Goal: Task Accomplishment & Management: Use online tool/utility

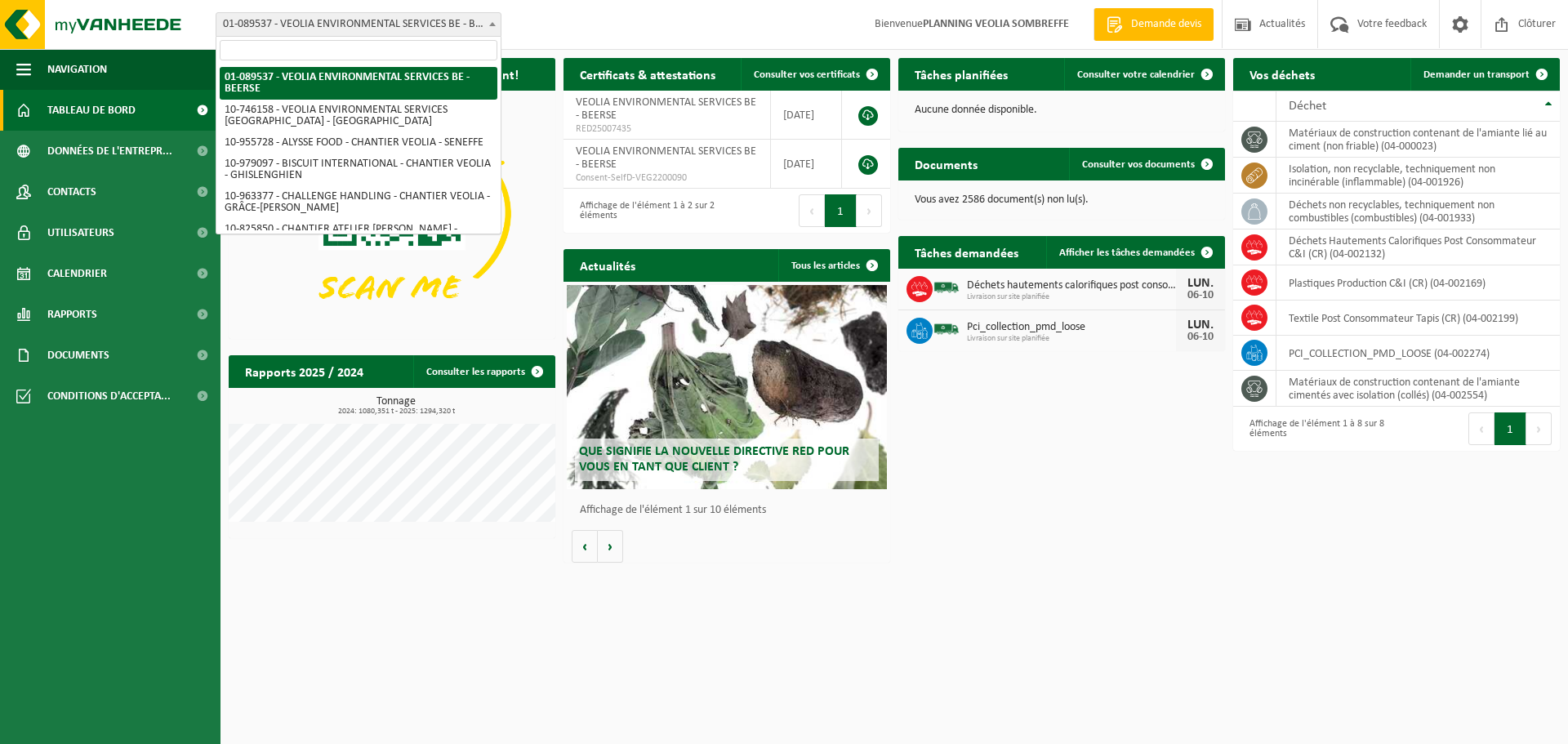
click at [406, 17] on span "01-089537 - VEOLIA ENVIRONMENTAL SERVICES BE - BEERSE" at bounding box center [359, 24] width 284 height 23
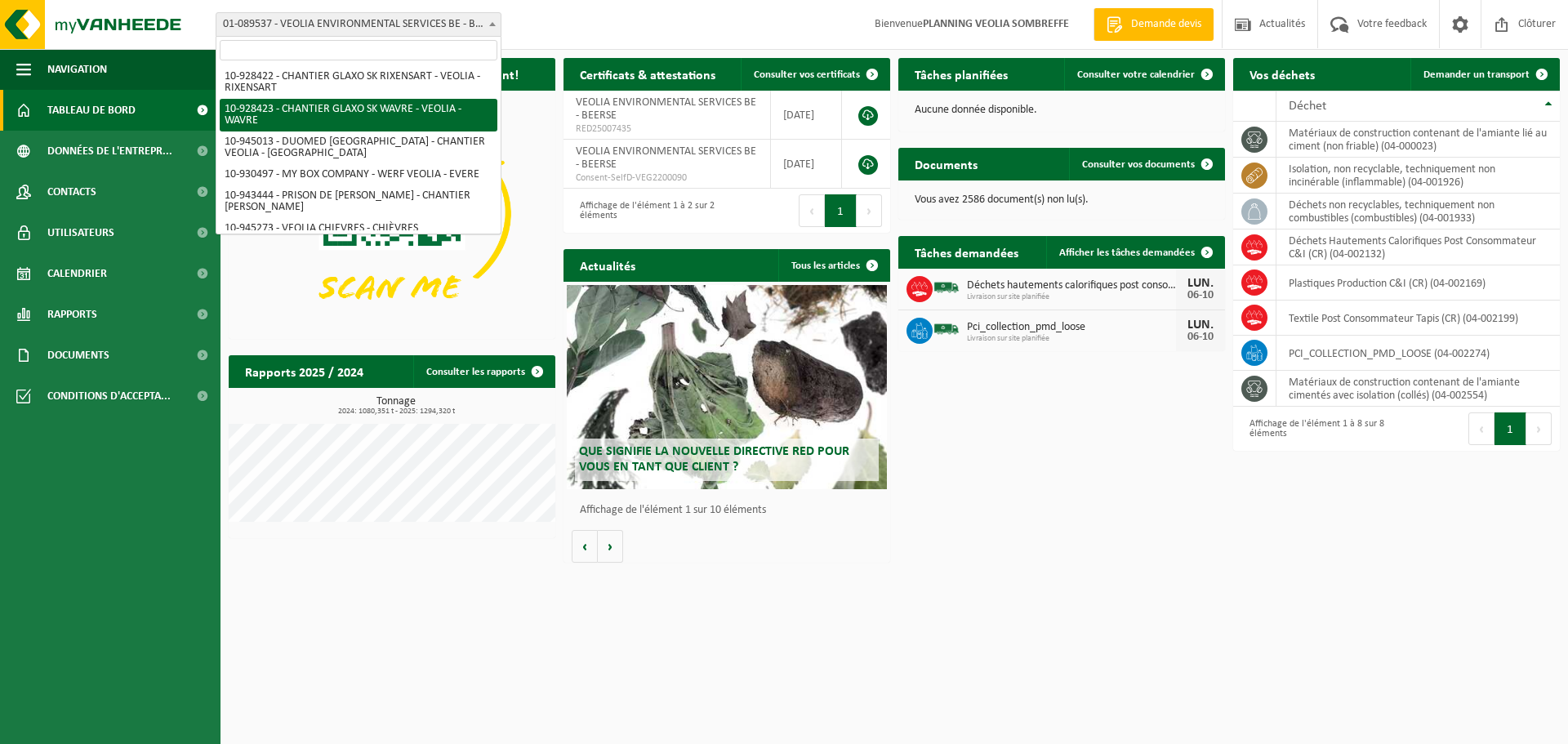
scroll to position [1052, 0]
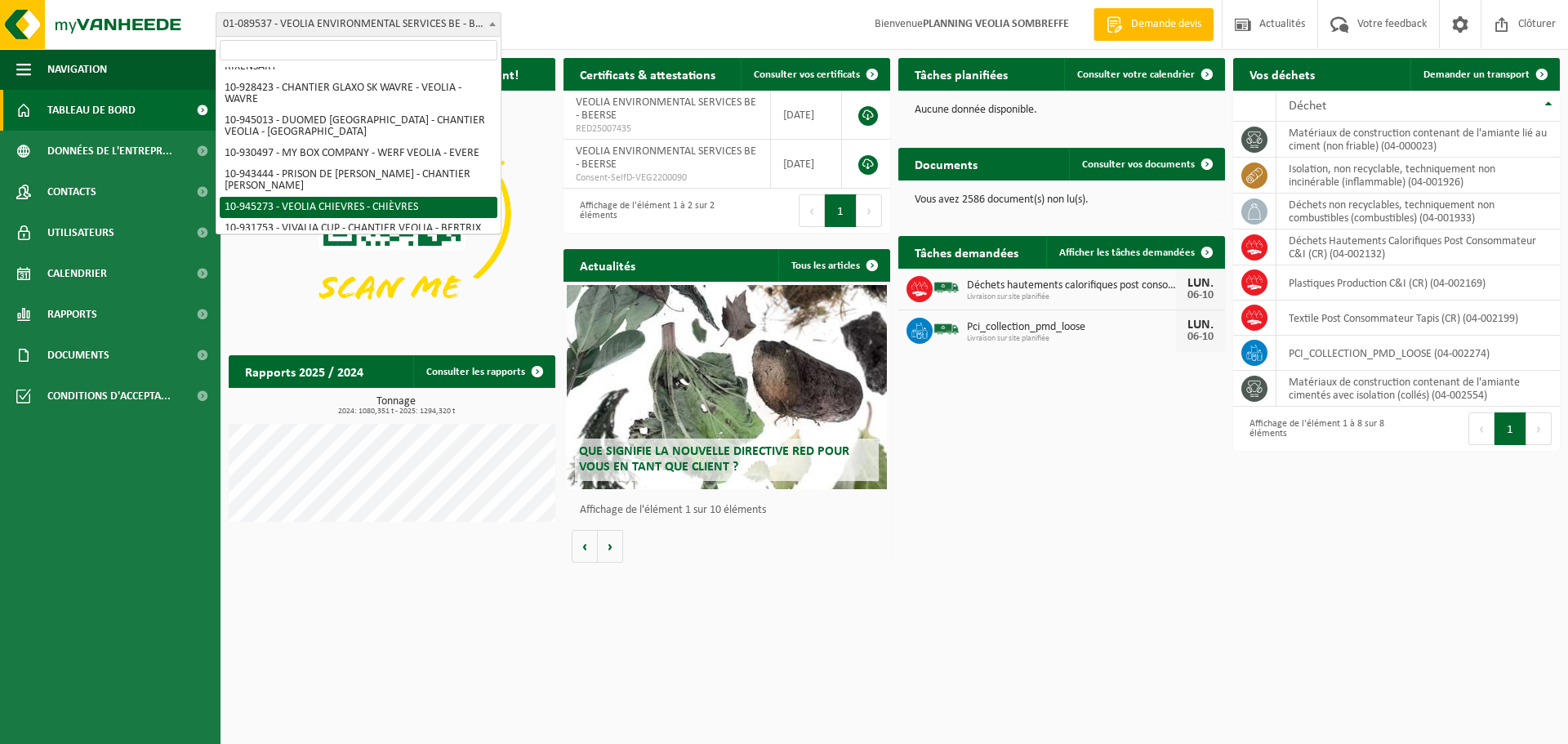
select select "141161"
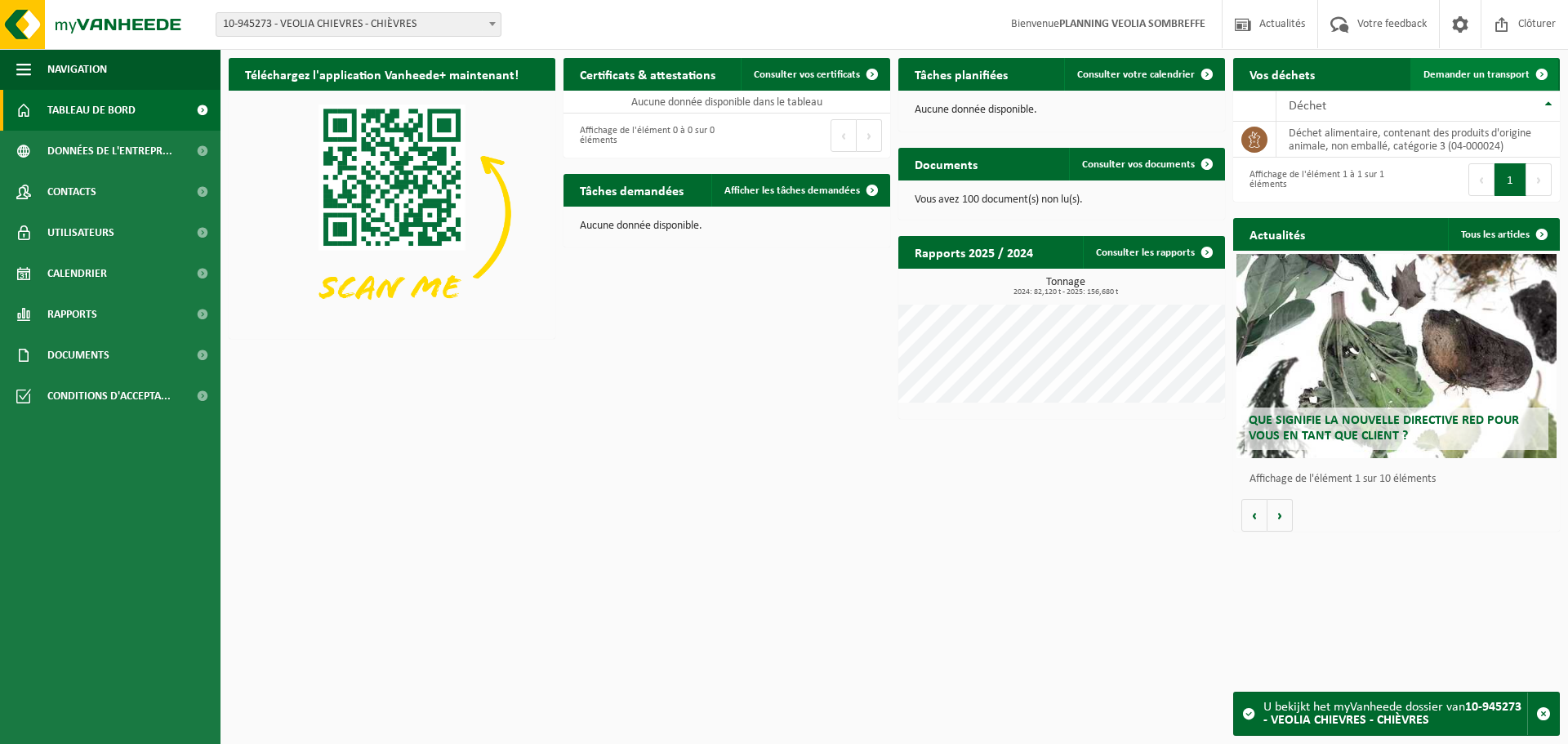
click at [1495, 72] on span "Demander un transport" at bounding box center [1476, 74] width 106 height 10
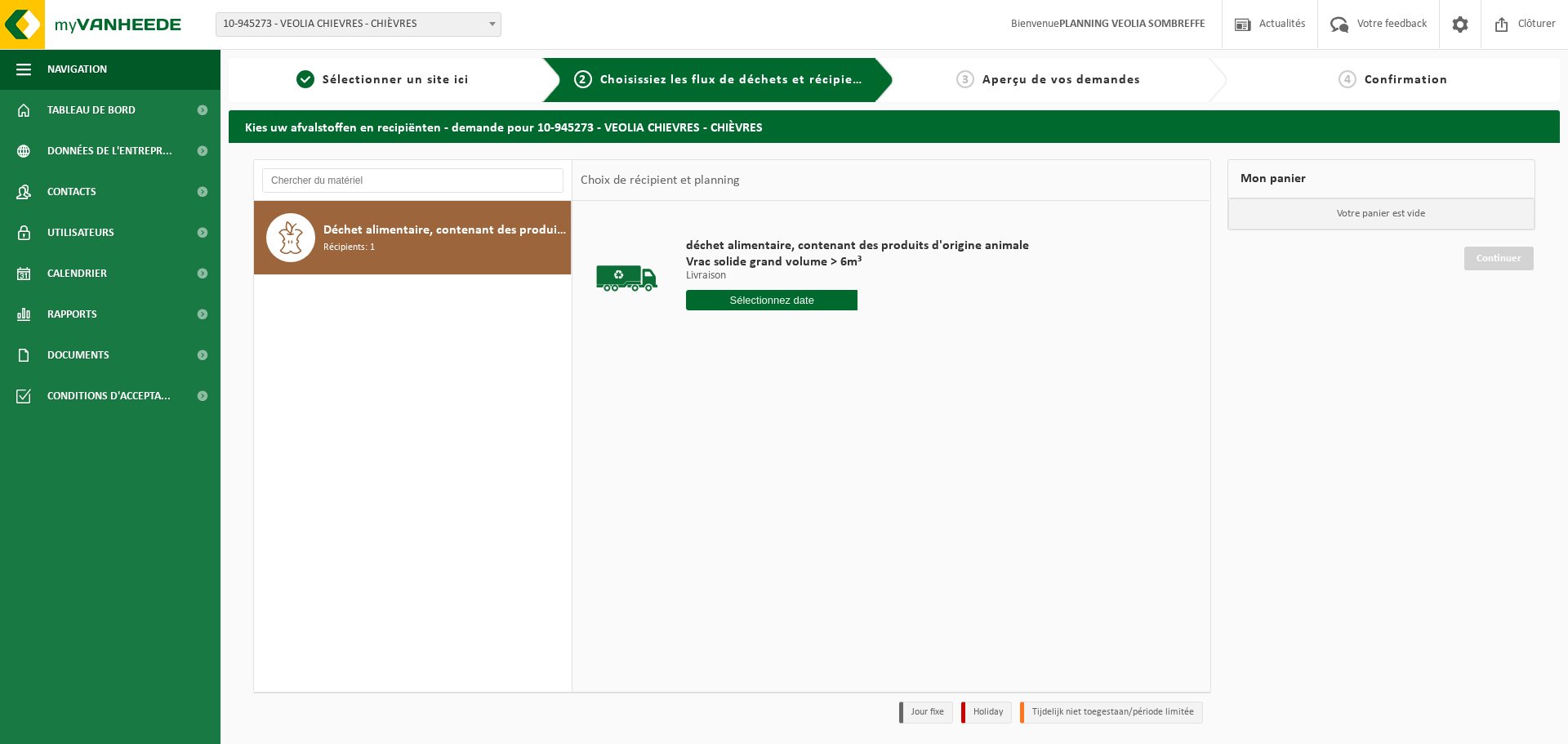
click at [802, 296] on input "text" at bounding box center [771, 300] width 172 height 20
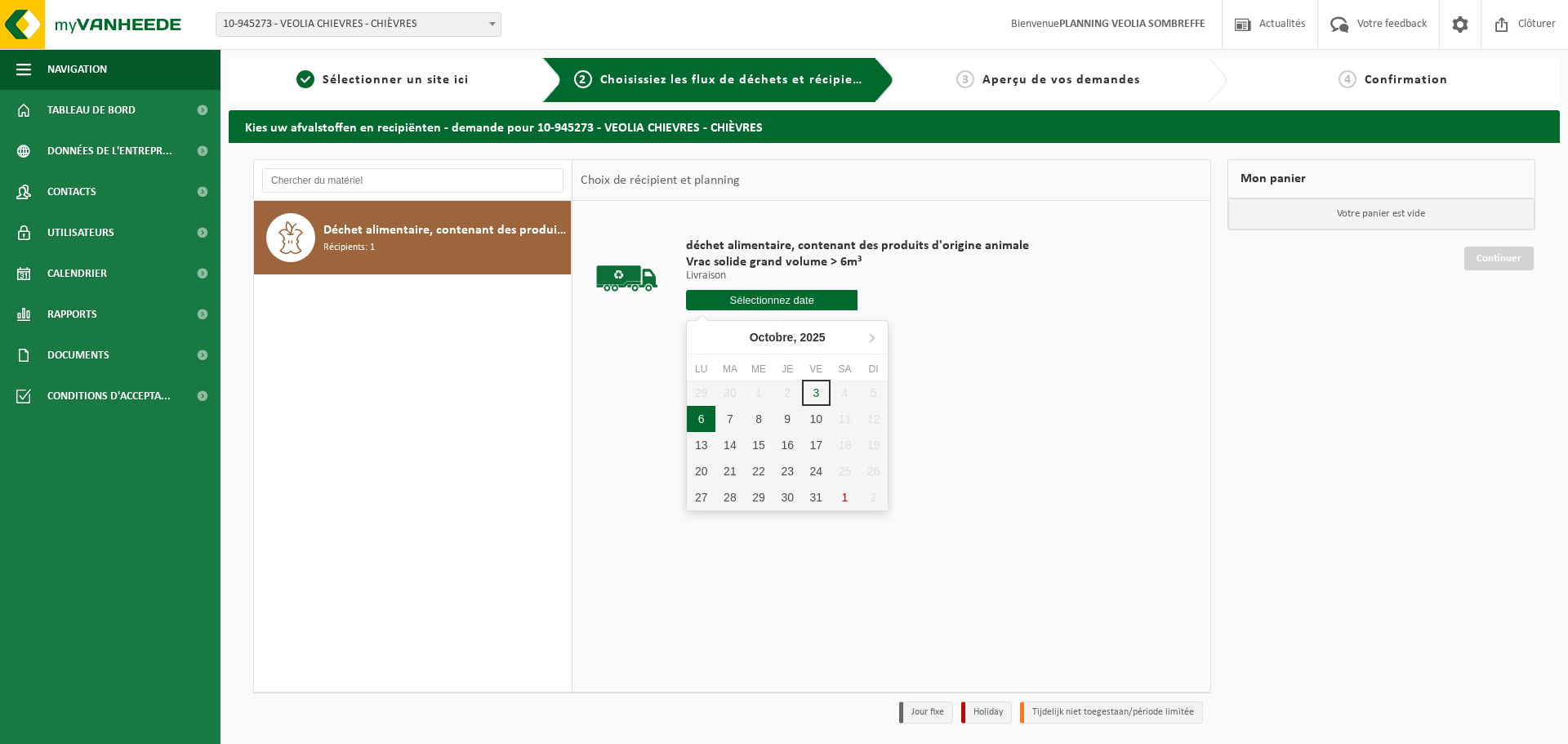
click at [701, 412] on div "6" at bounding box center [700, 419] width 29 height 26
type input "à partir de [DATE]"
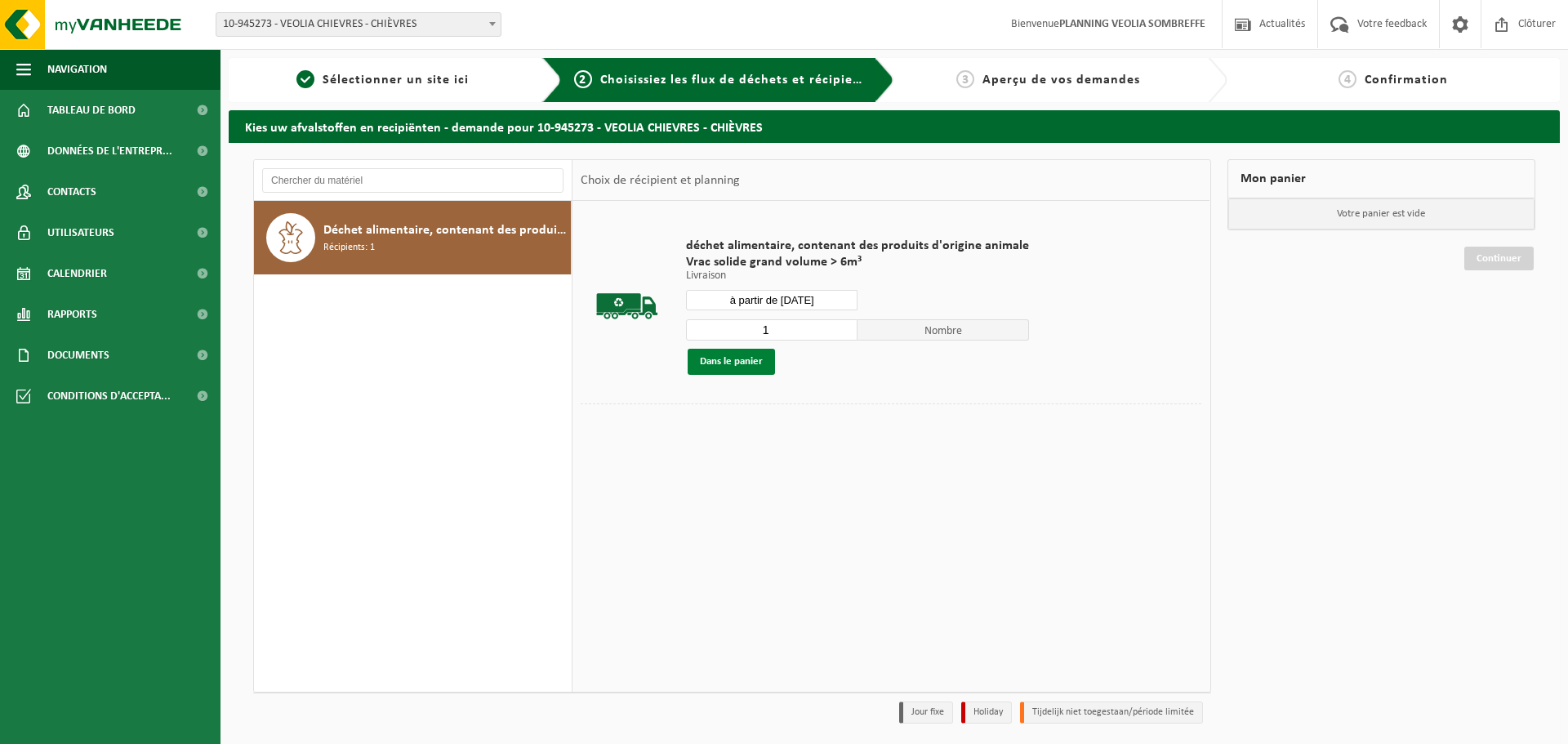
click at [751, 361] on button "Dans le panier" at bounding box center [731, 361] width 87 height 26
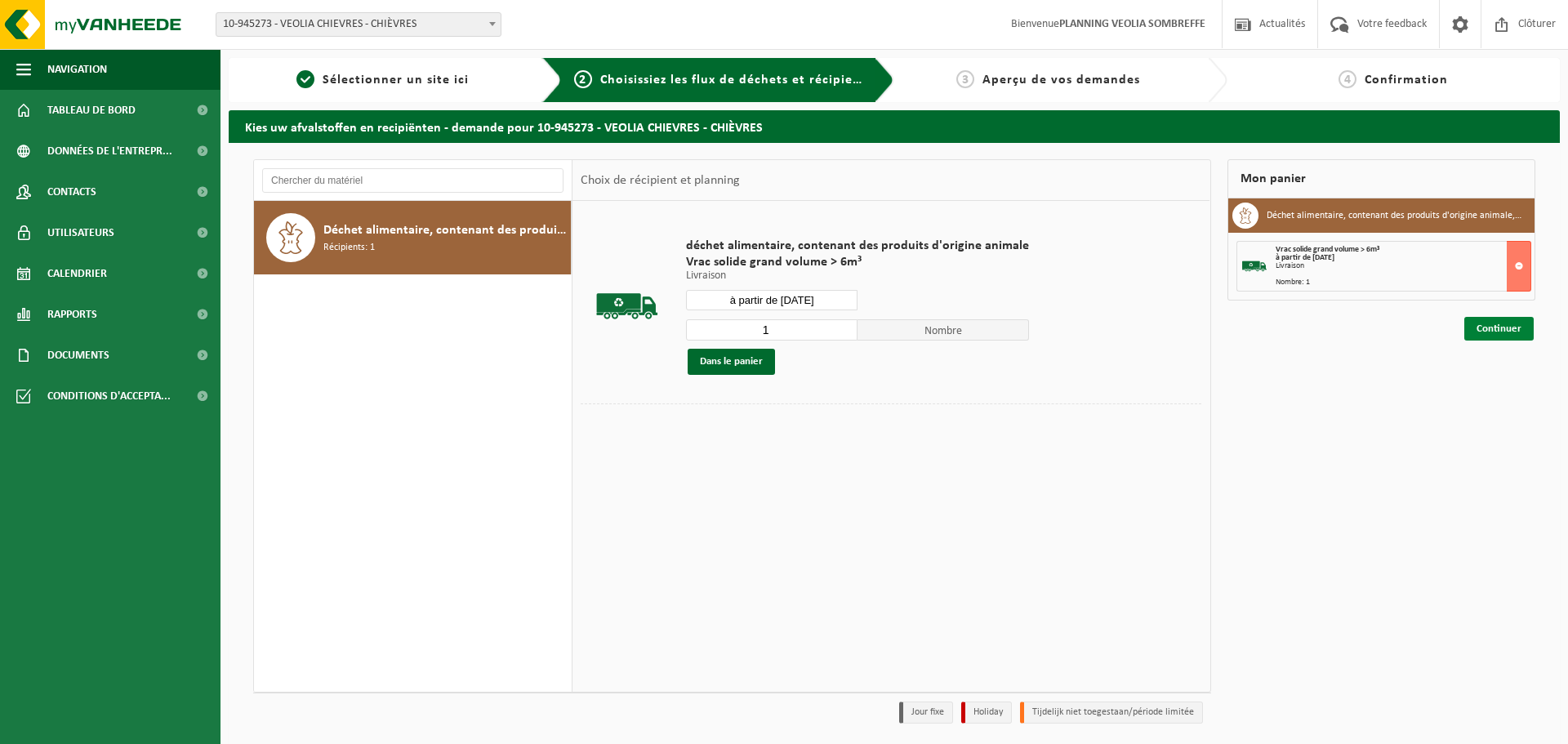
click at [1515, 331] on link "Continuer" at bounding box center [1498, 328] width 70 height 23
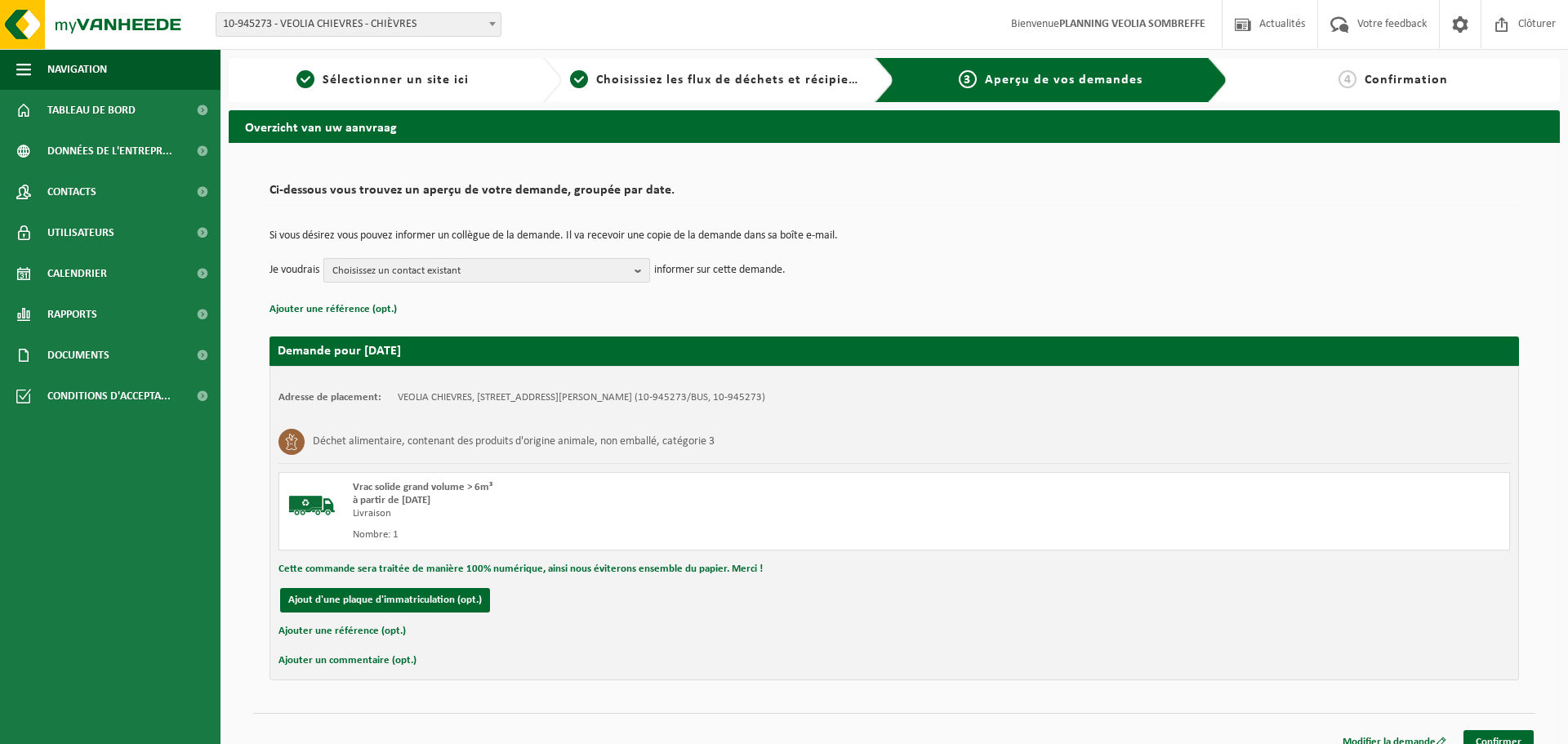
click at [455, 274] on span "Choisissez un contact existant" at bounding box center [480, 271] width 295 height 24
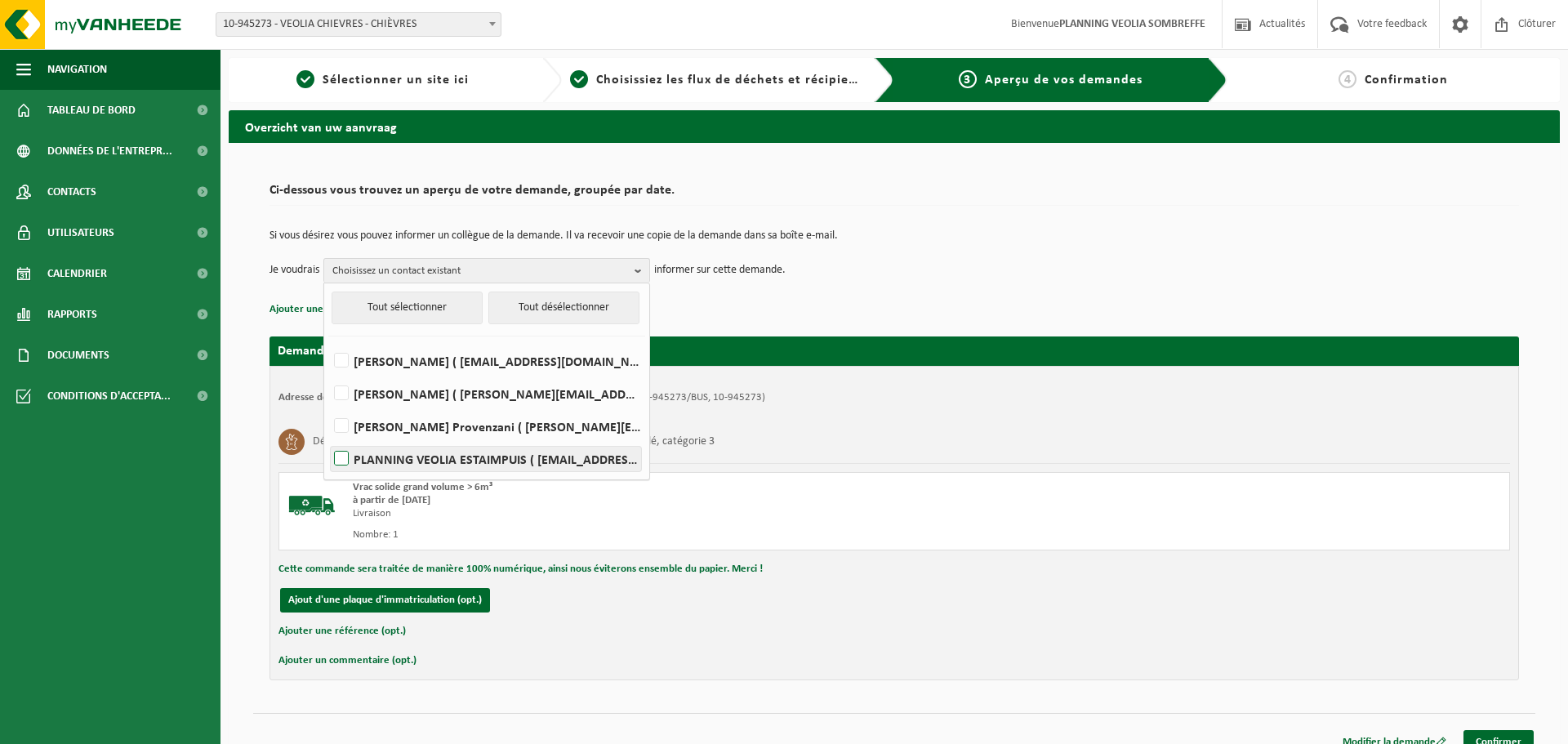
click at [438, 463] on label "PLANNING VEOLIA ESTAIMPUIS ( be.ves.dispatch.estaimpuis.all@veolia.com )" at bounding box center [486, 459] width 310 height 24
click at [328, 438] on input "PLANNING VEOLIA ESTAIMPUIS ( be.ves.dispatch.estaimpuis.all@veolia.com )" at bounding box center [328, 437] width 1 height 1
checkbox input "true"
drag, startPoint x: 879, startPoint y: 632, endPoint x: 1075, endPoint y: 676, distance: 200.9
click at [881, 632] on div "Ajouter une référence (opt.)" at bounding box center [895, 631] width 1232 height 21
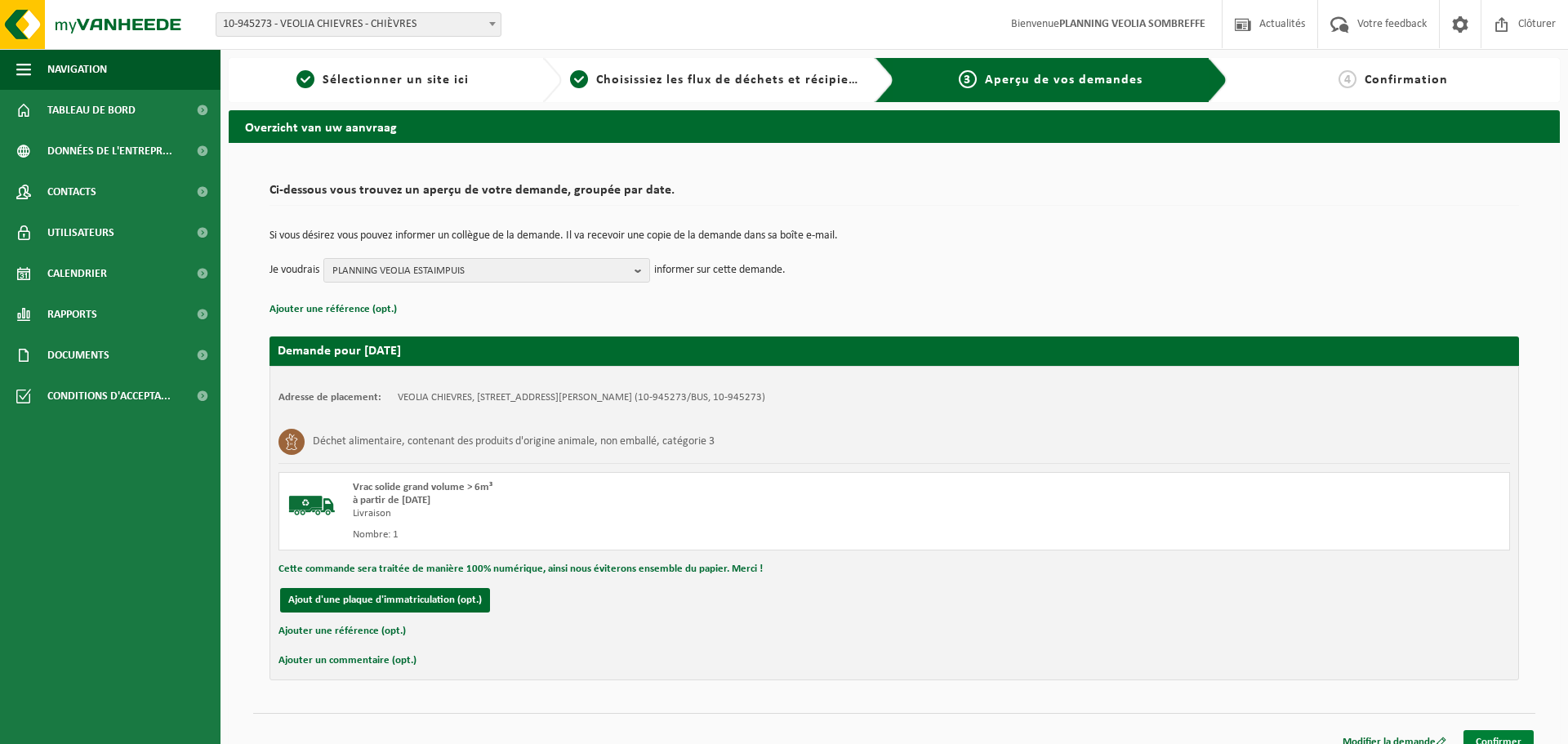
click at [1516, 733] on link "Confirmer" at bounding box center [1498, 741] width 71 height 23
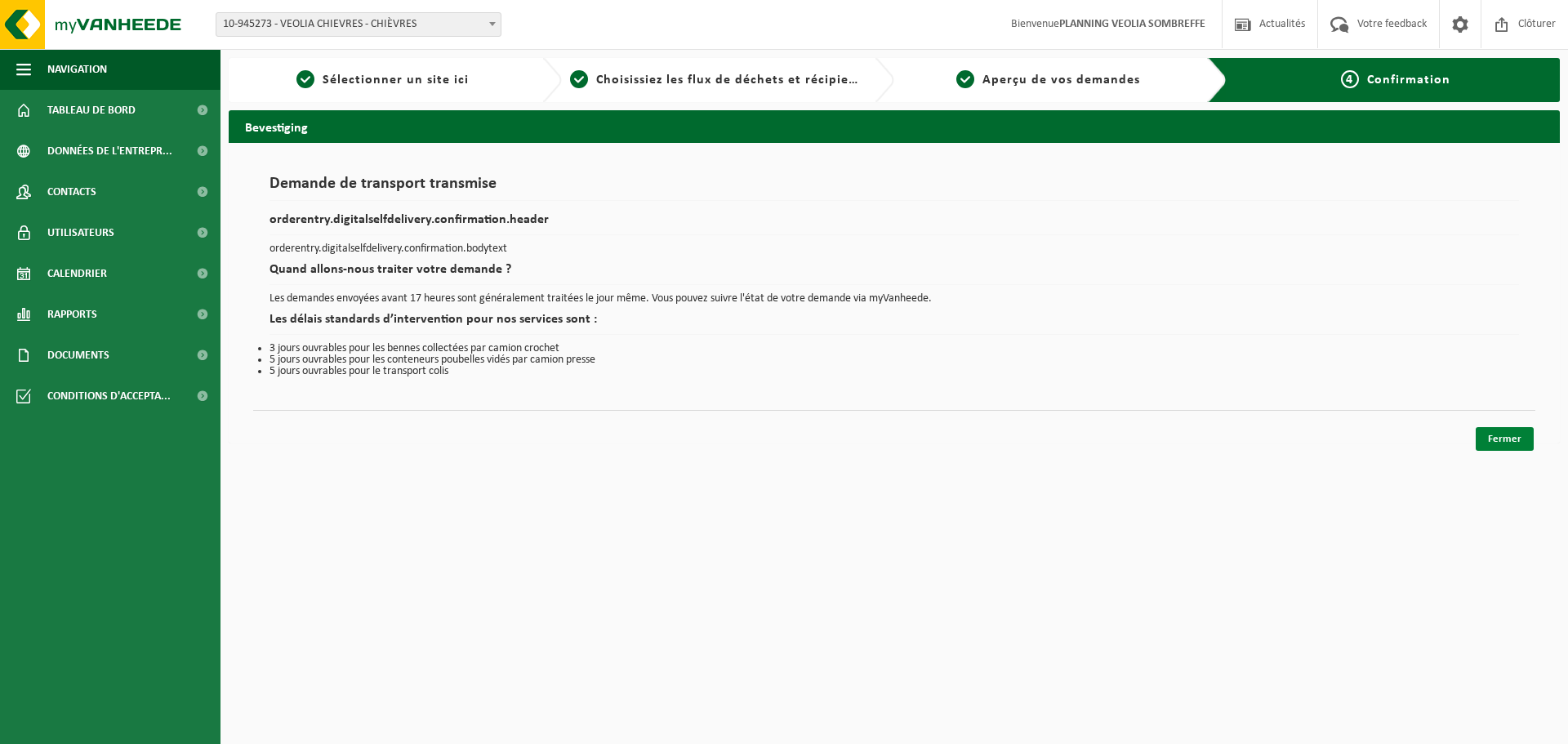
click at [1503, 436] on link "Fermer" at bounding box center [1505, 438] width 58 height 23
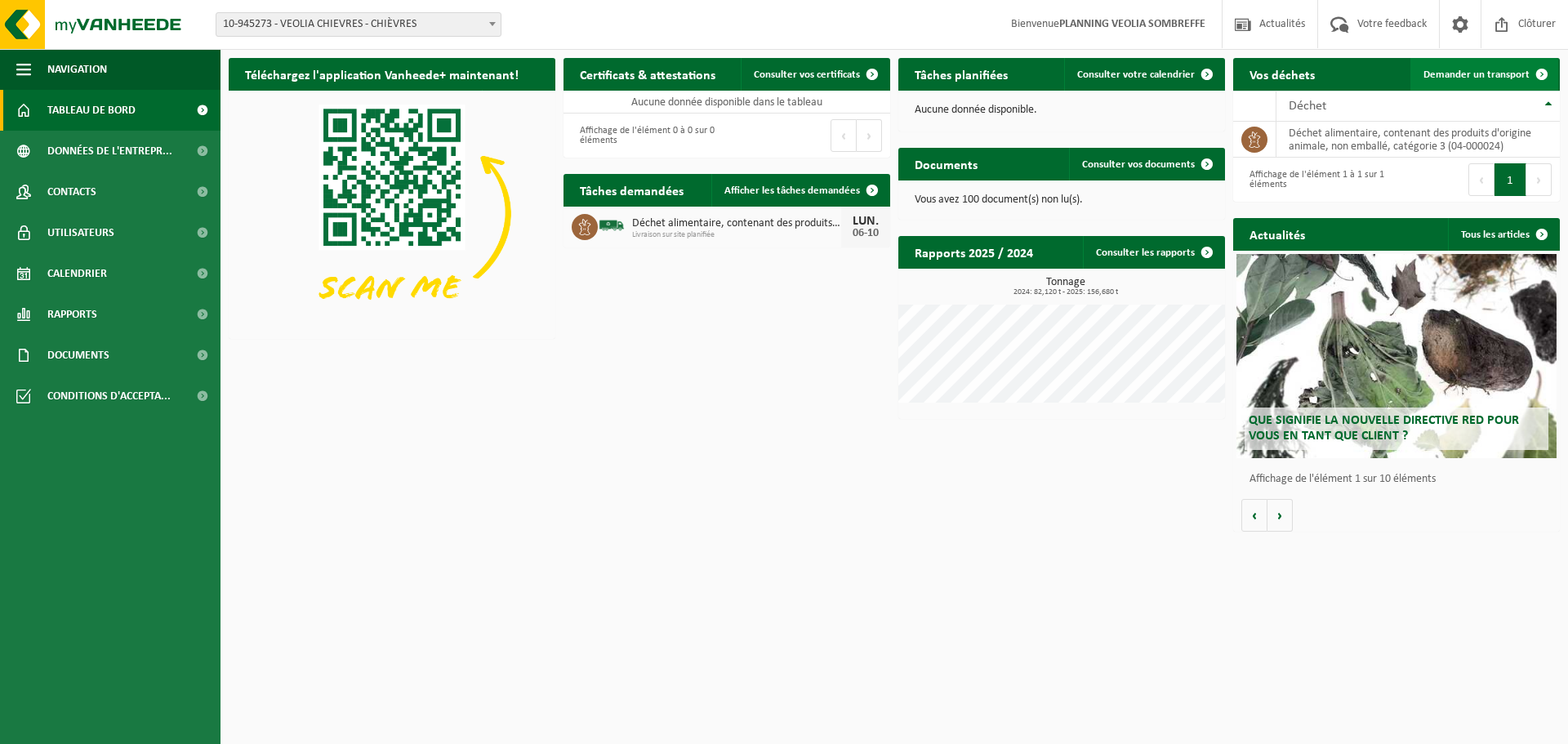
click at [1456, 75] on span "Demander un transport" at bounding box center [1476, 74] width 106 height 10
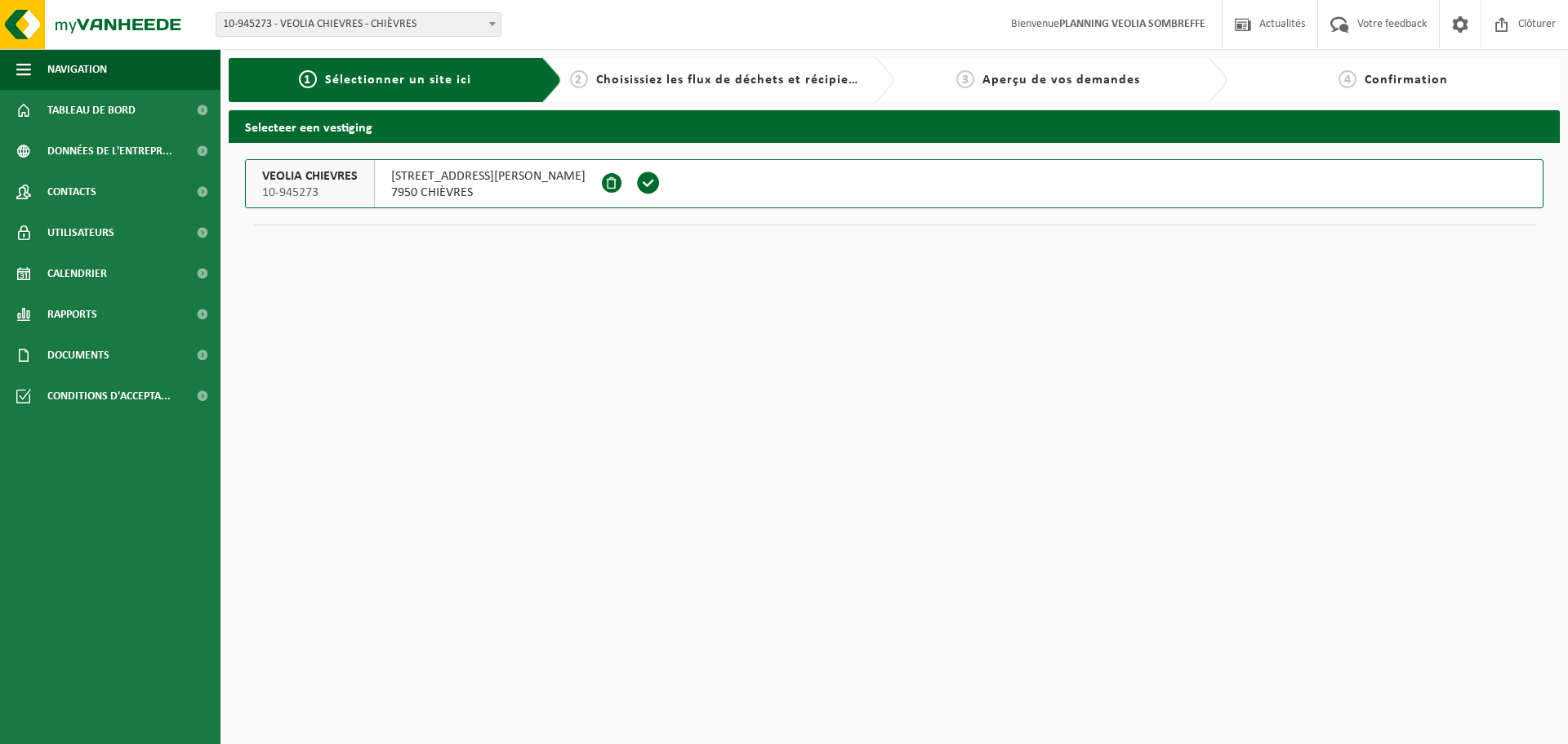
click at [415, 185] on span "7950 CHIÈVRES" at bounding box center [488, 193] width 194 height 17
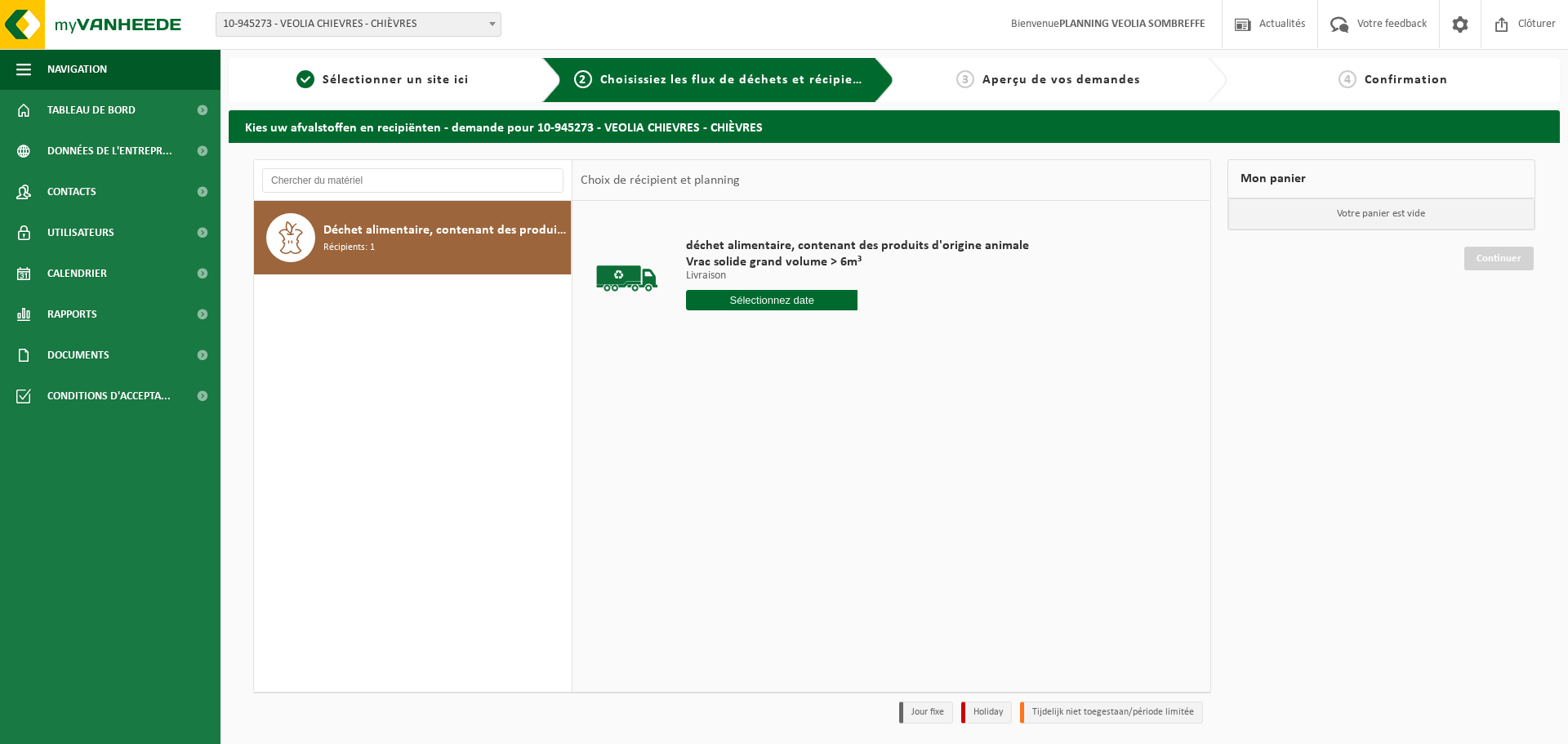
click at [818, 296] on input "text" at bounding box center [771, 300] width 172 height 20
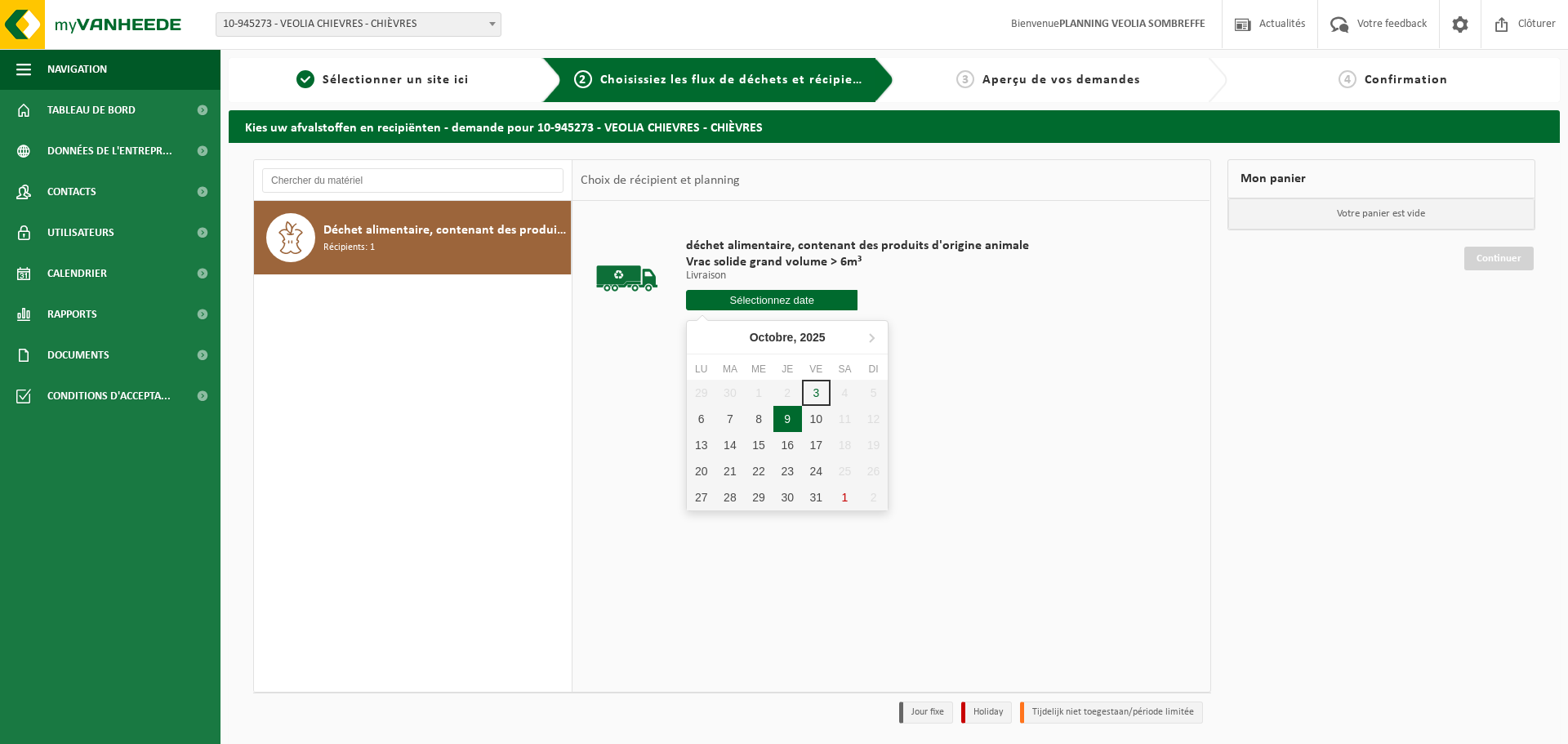
click at [792, 421] on div "9" at bounding box center [788, 419] width 29 height 26
type input "à partir de [DATE]"
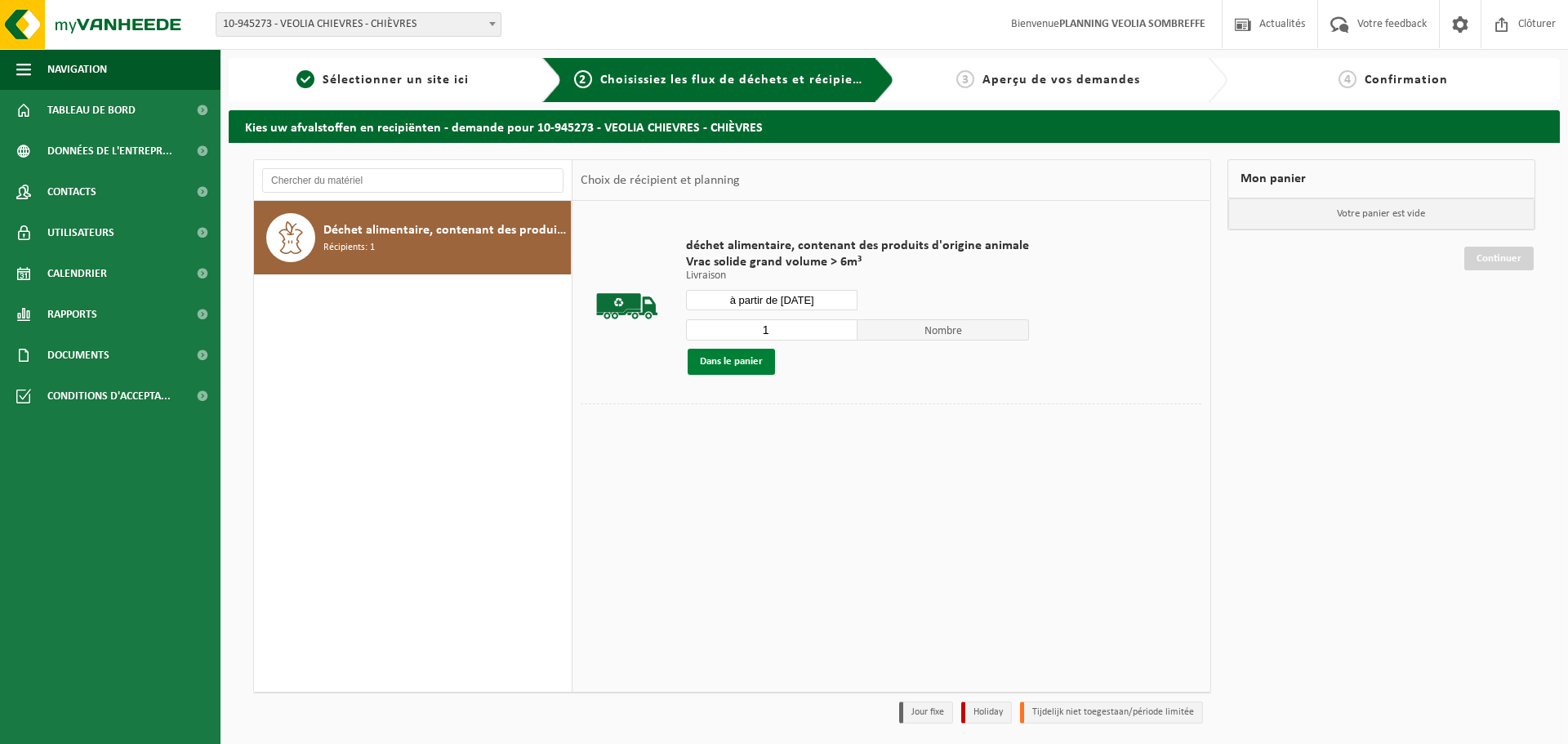
click at [735, 365] on button "Dans le panier" at bounding box center [731, 361] width 87 height 26
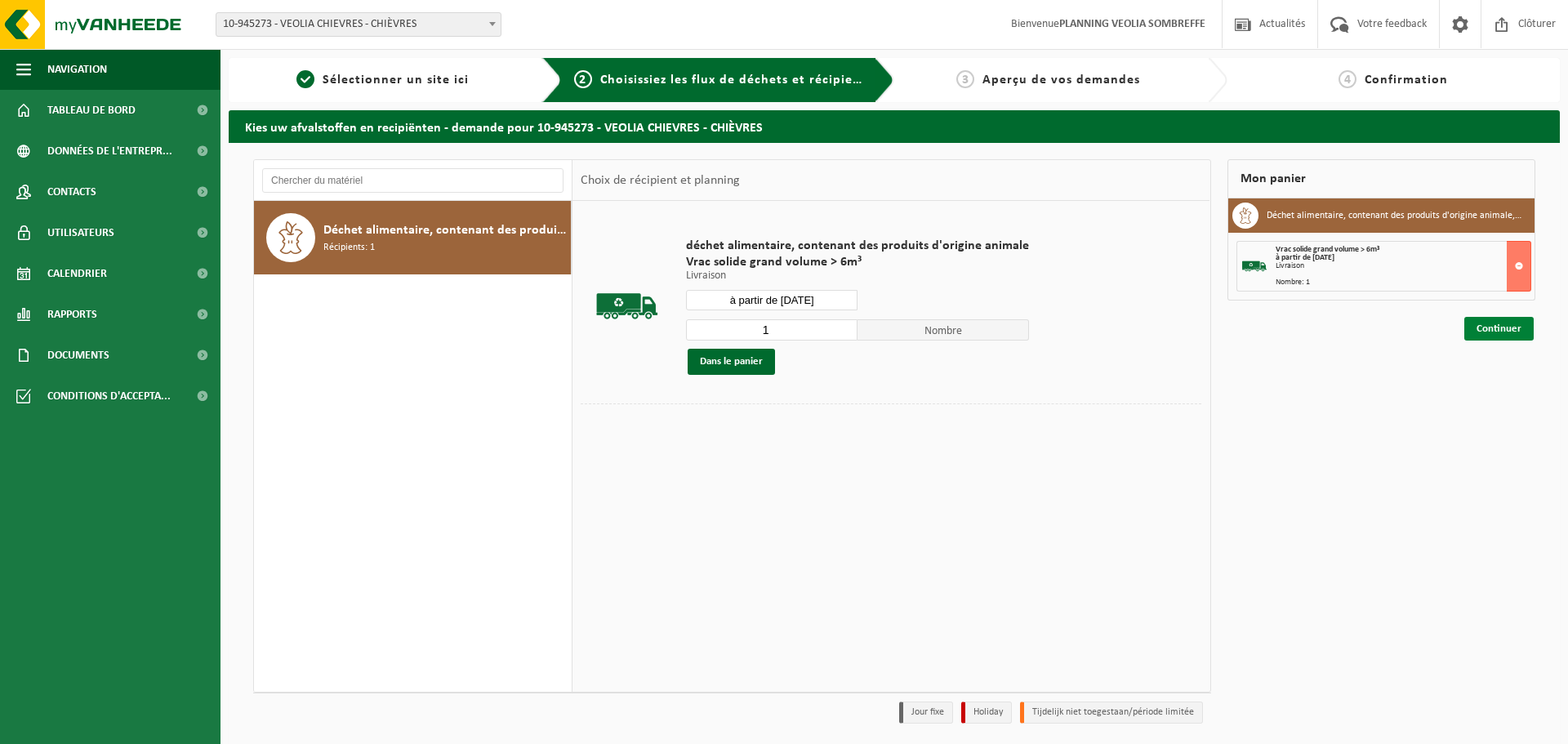
click at [1499, 333] on link "Continuer" at bounding box center [1498, 328] width 70 height 23
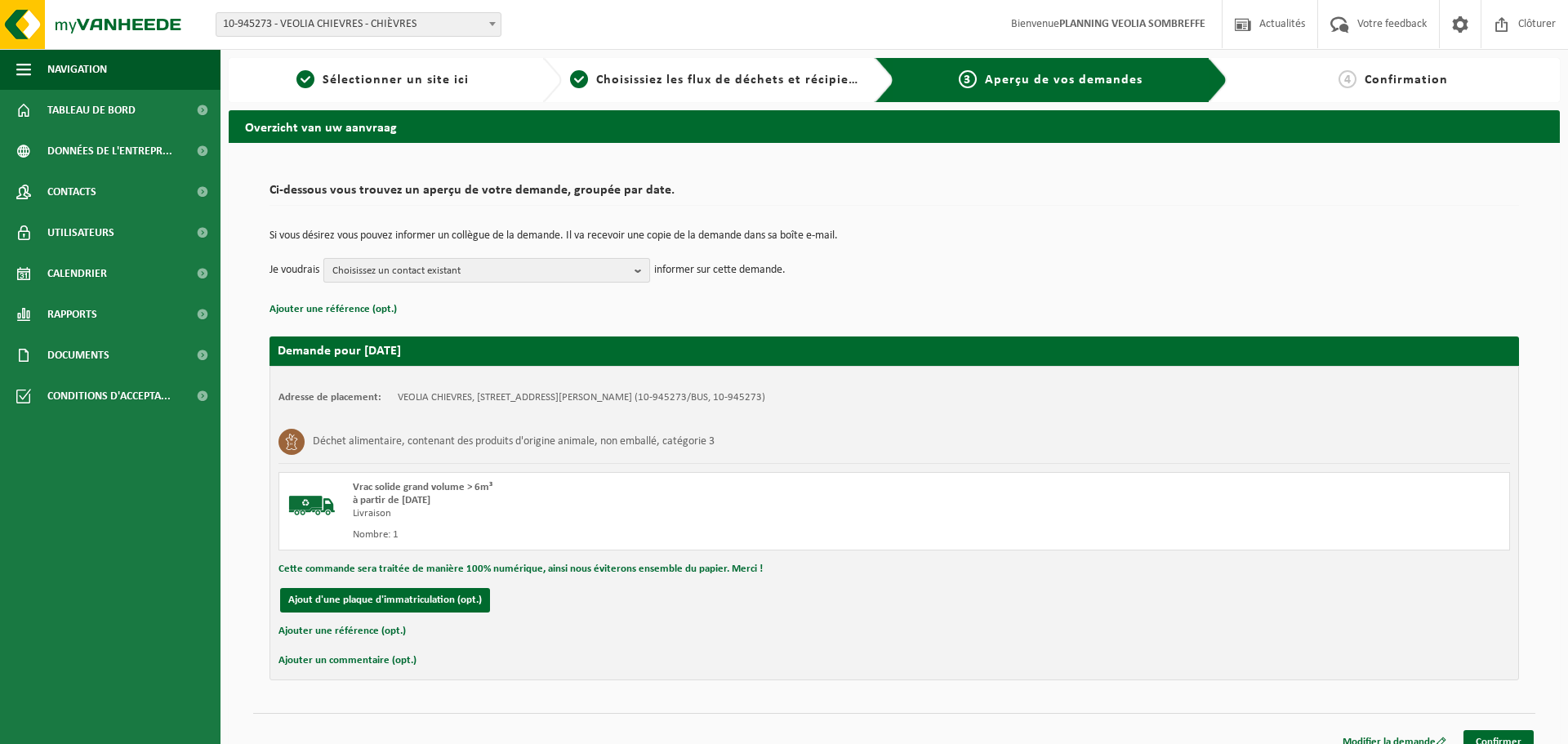
click at [584, 261] on span "Choisissez un contact existant" at bounding box center [480, 271] width 295 height 24
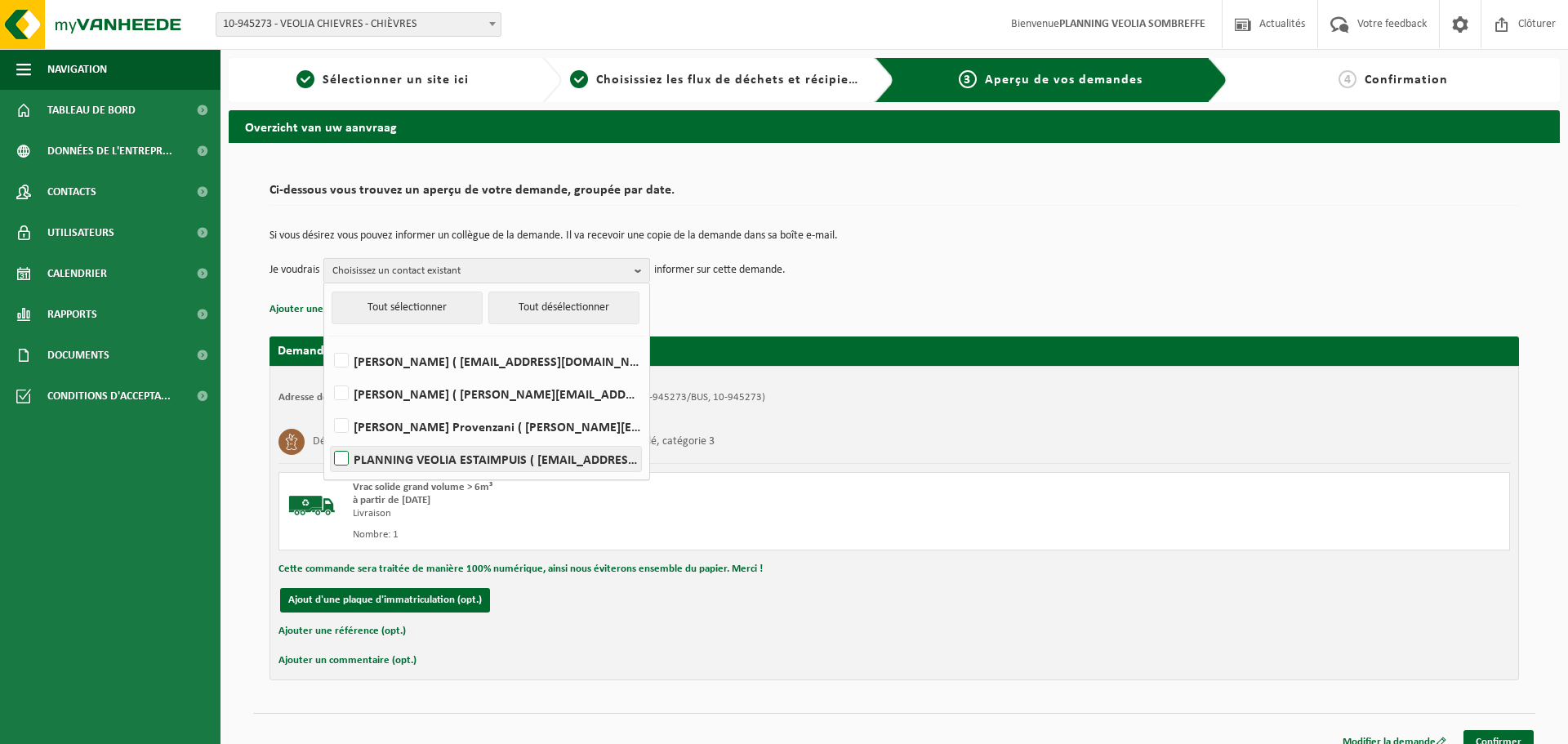
click at [447, 456] on label "PLANNING VEOLIA ESTAIMPUIS ( be.ves.dispatch.estaimpuis.all@veolia.com )" at bounding box center [486, 459] width 310 height 24
click at [328, 438] on input "PLANNING VEOLIA ESTAIMPUIS ( be.ves.dispatch.estaimpuis.all@veolia.com )" at bounding box center [328, 437] width 1 height 1
checkbox input "true"
click at [1138, 617] on div "Adresse de placement: VEOLIA CHIEVRES, 7950 CHIÈVRES, RUE DE ST GHISLAIN 157 (1…" at bounding box center [894, 523] width 1249 height 314
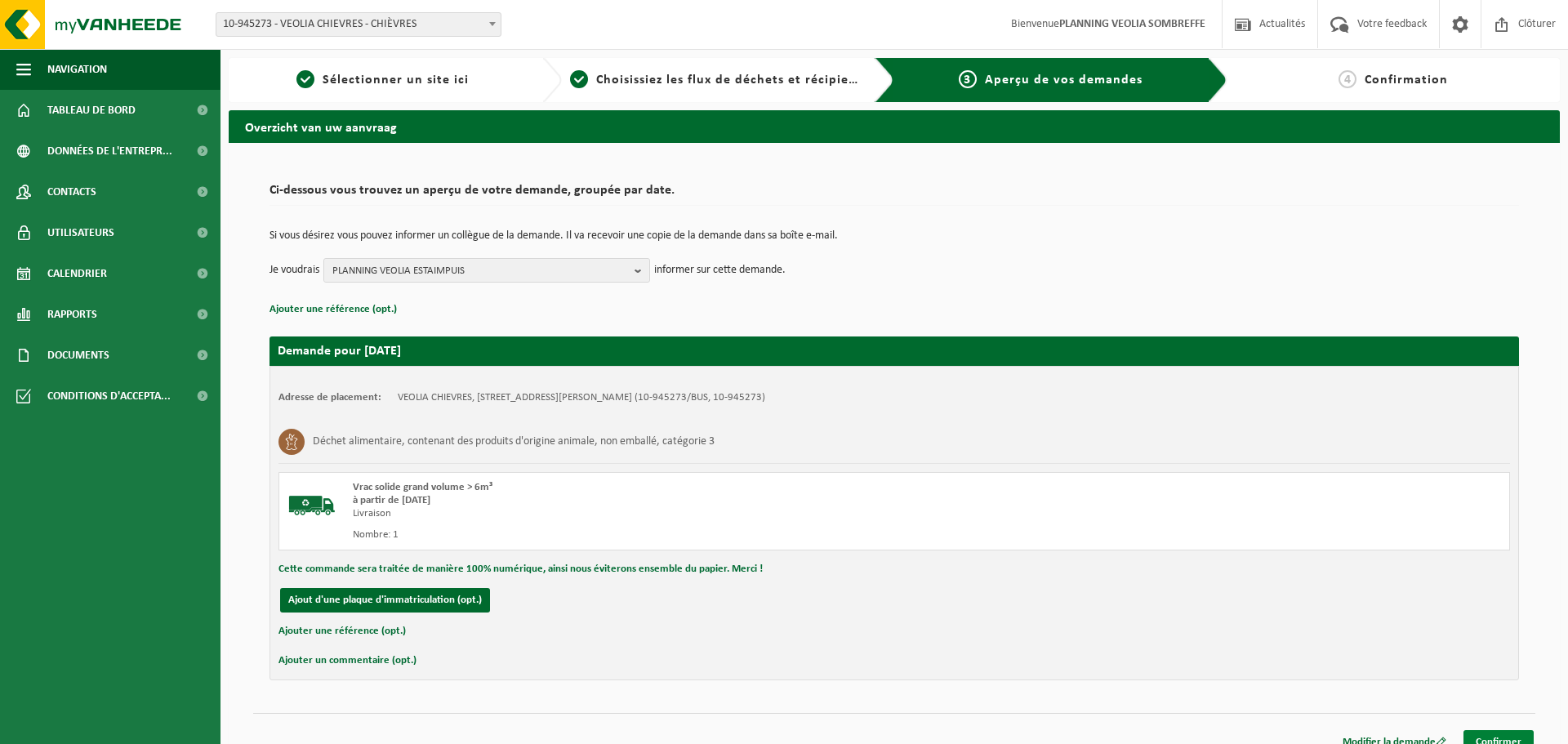
click at [1503, 734] on link "Confirmer" at bounding box center [1498, 741] width 71 height 23
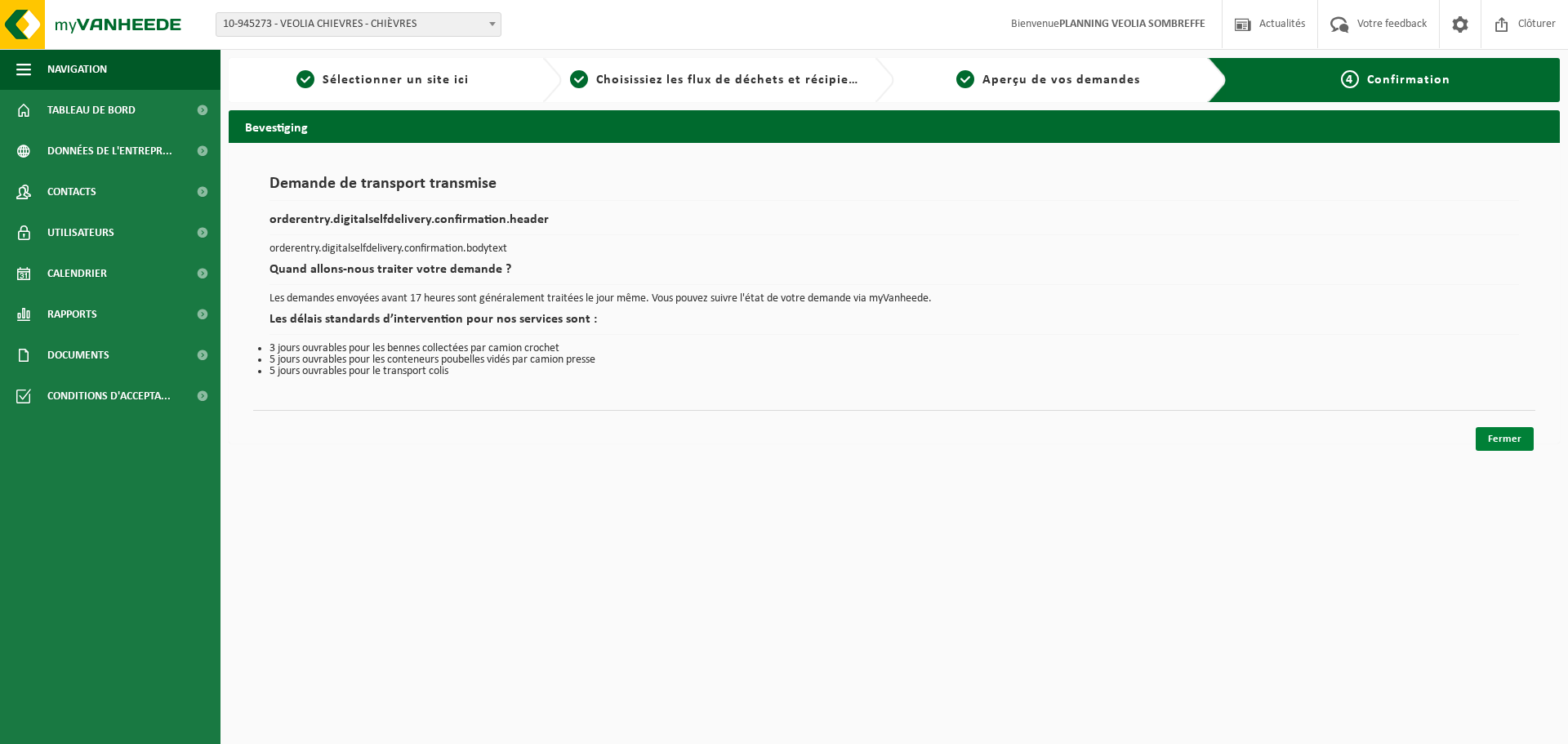
click at [1505, 437] on link "Fermer" at bounding box center [1505, 438] width 58 height 23
